Goal: Check status: Check status

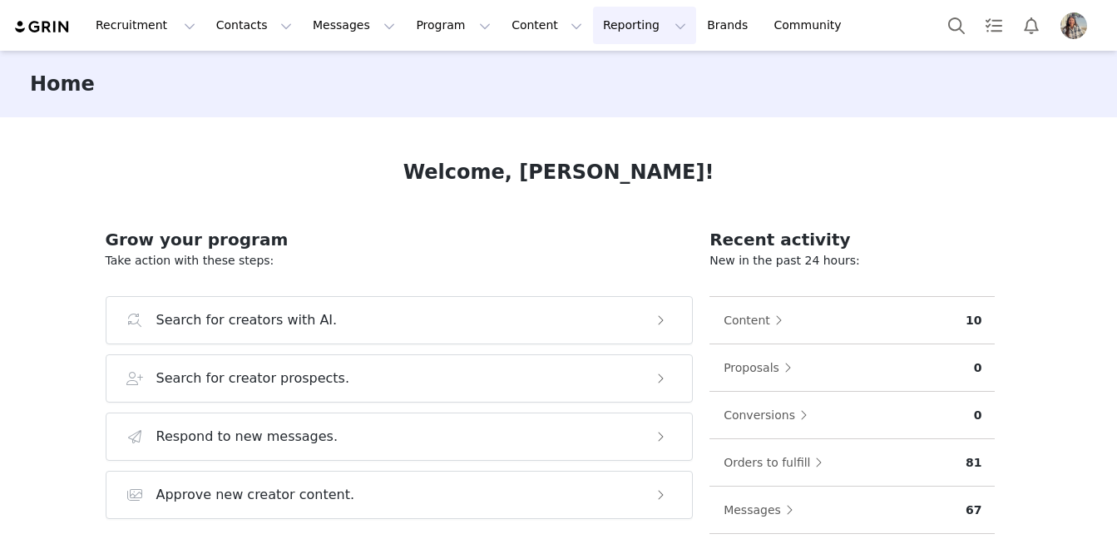
click at [593, 22] on button "Reporting Reporting" at bounding box center [644, 25] width 103 height 37
click at [599, 76] on p "Dashboard" at bounding box center [596, 73] width 63 height 17
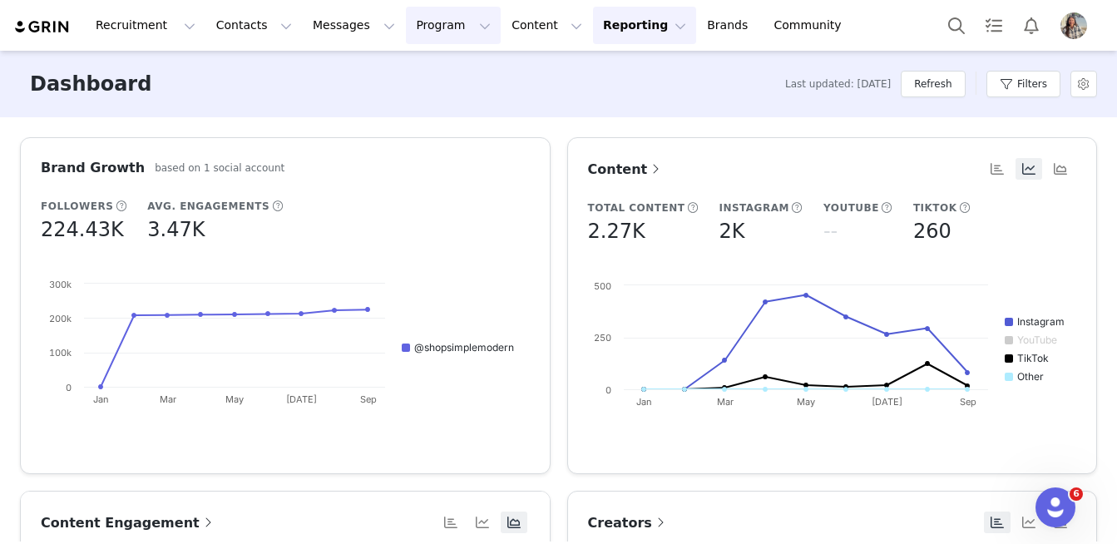
click at [446, 25] on button "Program Program" at bounding box center [453, 25] width 95 height 37
click at [451, 66] on p "Activations" at bounding box center [425, 73] width 64 height 17
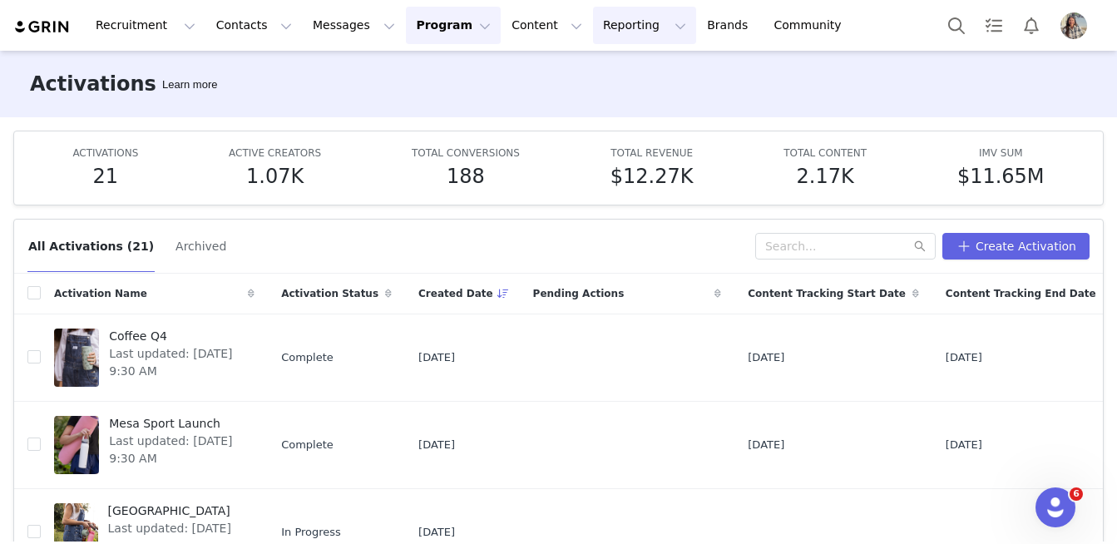
click at [604, 19] on button "Reporting Reporting" at bounding box center [644, 25] width 103 height 37
click at [351, 190] on article "ACTIVATIONS 21 ACTIVE CREATORS 1.07K TOTAL CONVERSIONS 188 TOTAL REVENUE $12.27…" at bounding box center [558, 168] width 1090 height 75
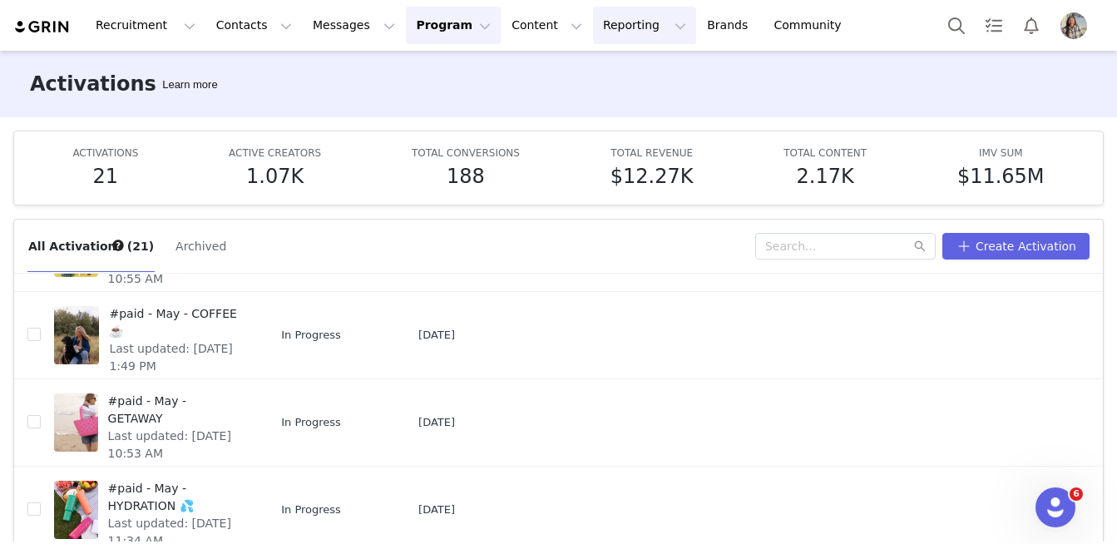
scroll to position [470, 0]
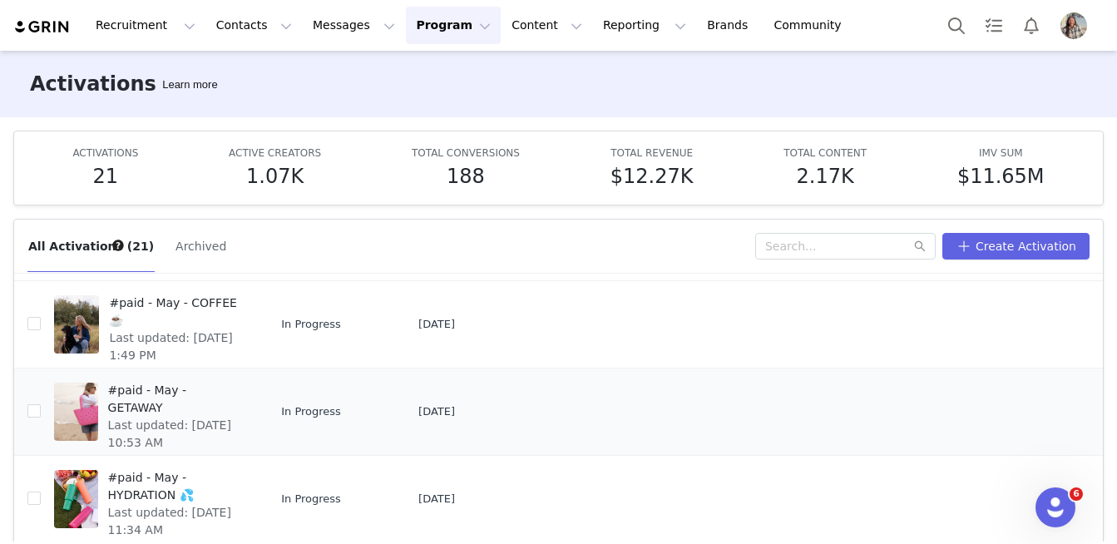
click at [210, 394] on span "#paid - May - GETAWAY" at bounding box center [176, 399] width 137 height 35
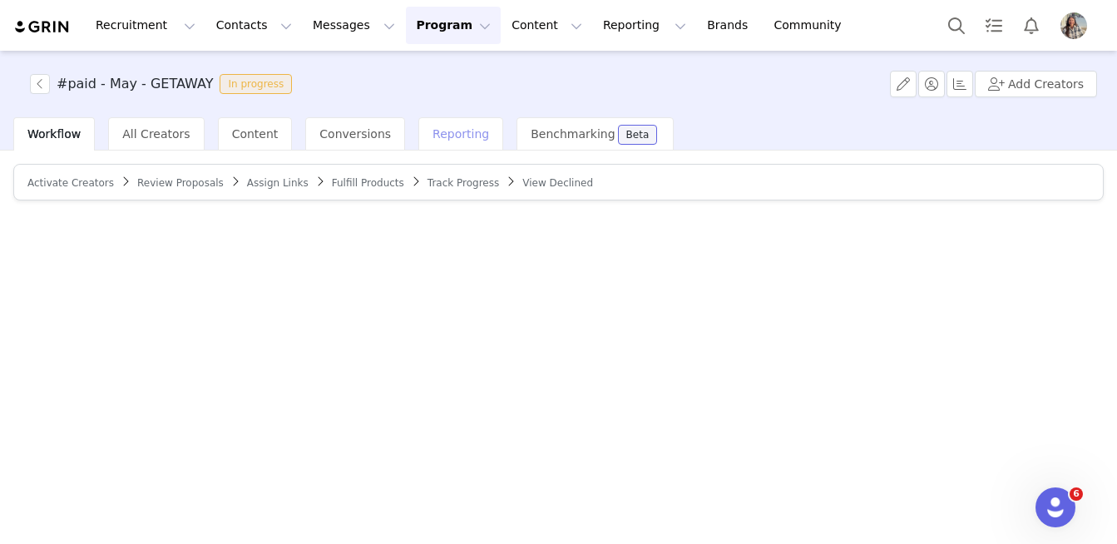
click at [451, 126] on div "Reporting" at bounding box center [460, 133] width 85 height 33
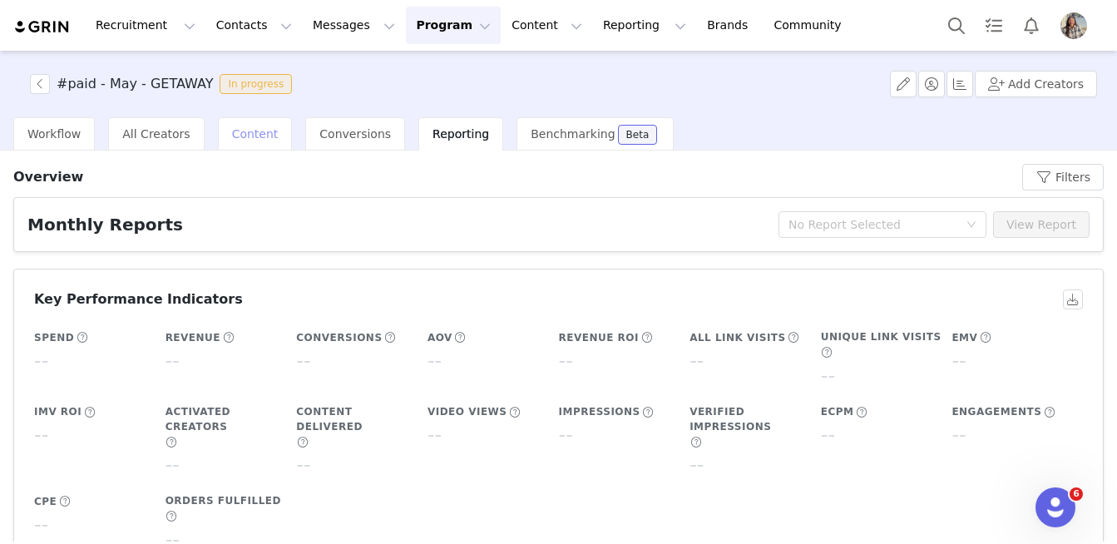
click at [250, 138] on span "Content" at bounding box center [255, 133] width 47 height 13
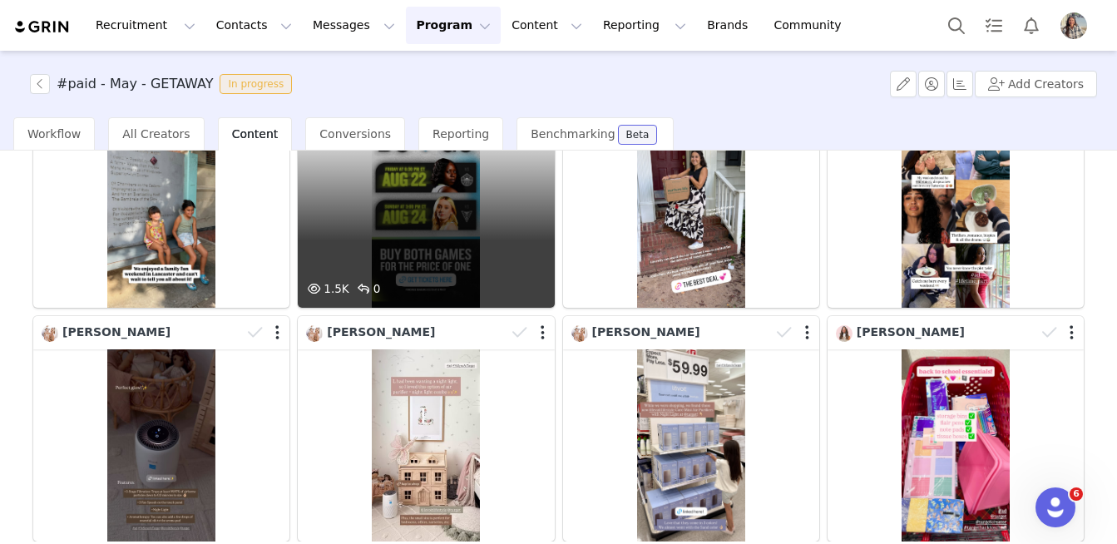
scroll to position [515, 0]
